Goal: Information Seeking & Learning: Learn about a topic

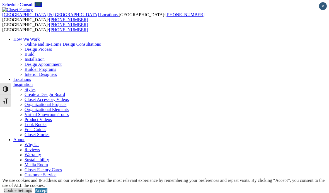
click at [47, 188] on link "Accept" at bounding box center [41, 190] width 13 height 5
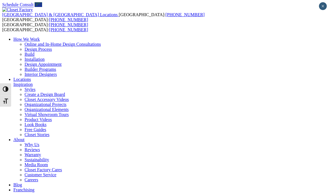
click at [315, 24] on div "United States & Canada Locations USA: (800) 838-7995 CANADA: (888) 237-5650 USA…" at bounding box center [164, 107] width 325 height 200
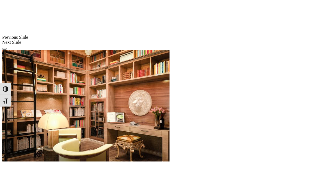
scroll to position [461, 0]
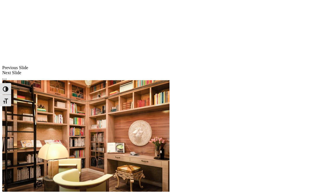
scroll to position [427, 0]
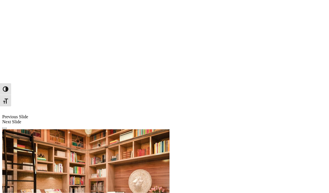
scroll to position [380, 0]
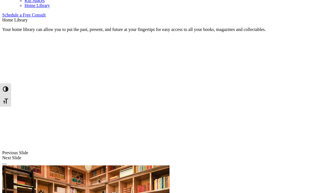
scroll to position [359, 0]
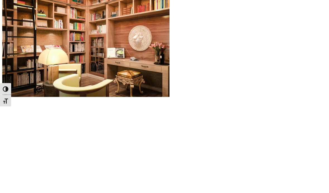
scroll to position [524, 0]
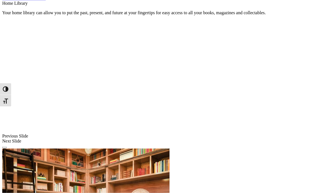
scroll to position [361, 0]
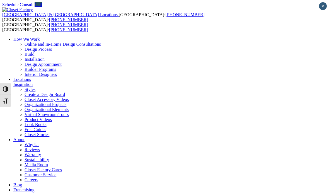
scroll to position [361, 0]
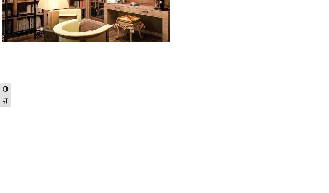
scroll to position [594, 0]
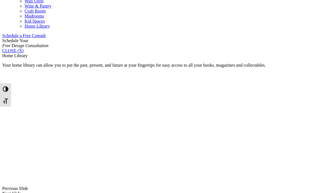
scroll to position [321, 0]
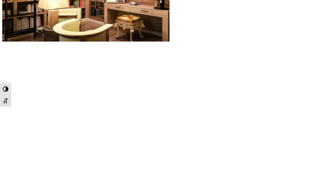
scroll to position [604, 0]
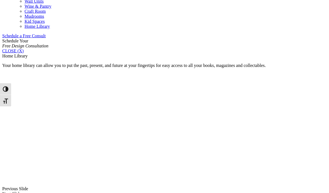
scroll to position [330, 0]
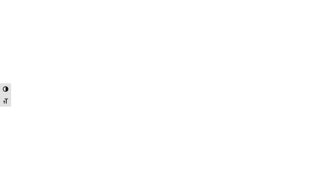
scroll to position [1030, 0]
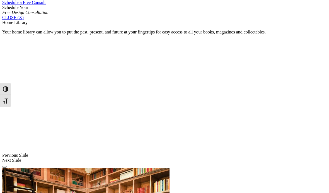
scroll to position [356, 0]
